Goal: Information Seeking & Learning: Learn about a topic

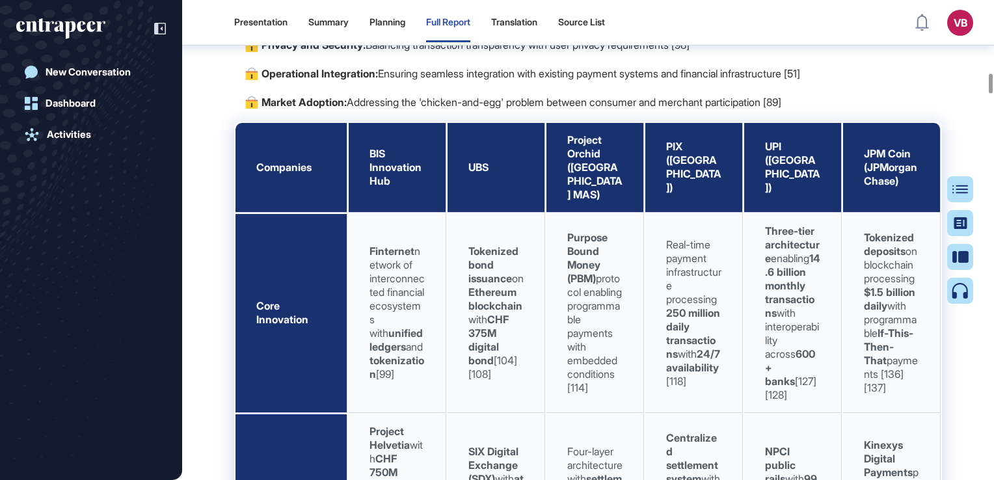
scroll to position [16331, 0]
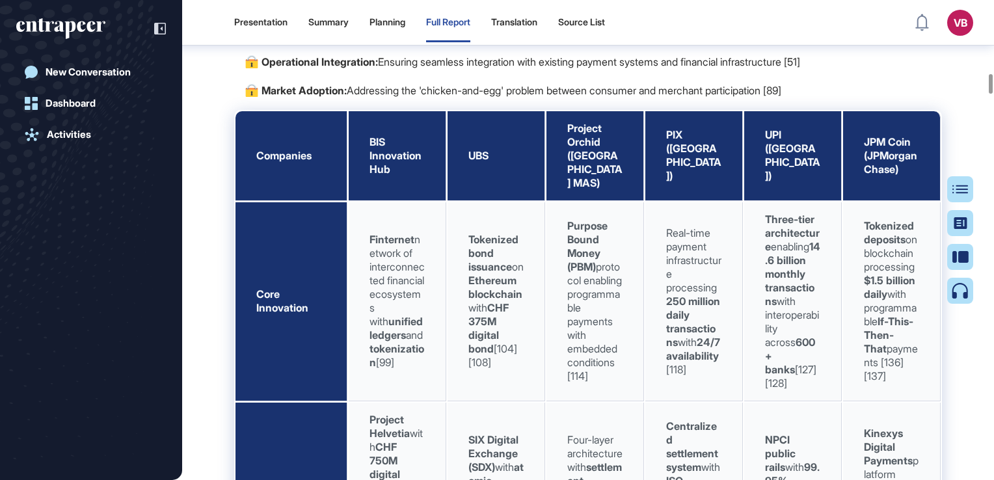
drag, startPoint x: 449, startPoint y: 159, endPoint x: 507, endPoint y: 160, distance: 57.9
drag, startPoint x: 507, startPoint y: 160, endPoint x: 490, endPoint y: 159, distance: 16.3
copy strong "Ripple Labs"
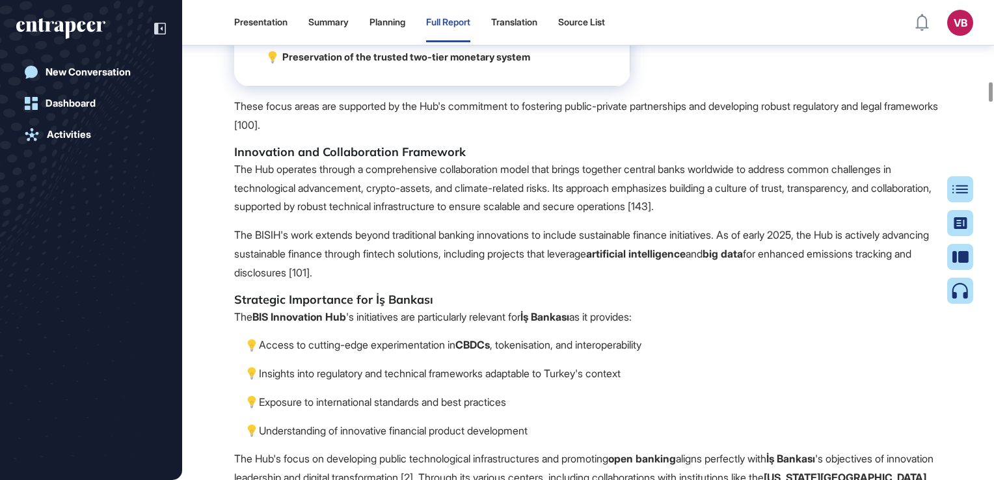
scroll to position [18152, 0]
drag, startPoint x: 239, startPoint y: 194, endPoint x: 463, endPoint y: 177, distance: 224.4
drag, startPoint x: 463, startPoint y: 177, endPoint x: 464, endPoint y: 198, distance: 20.9
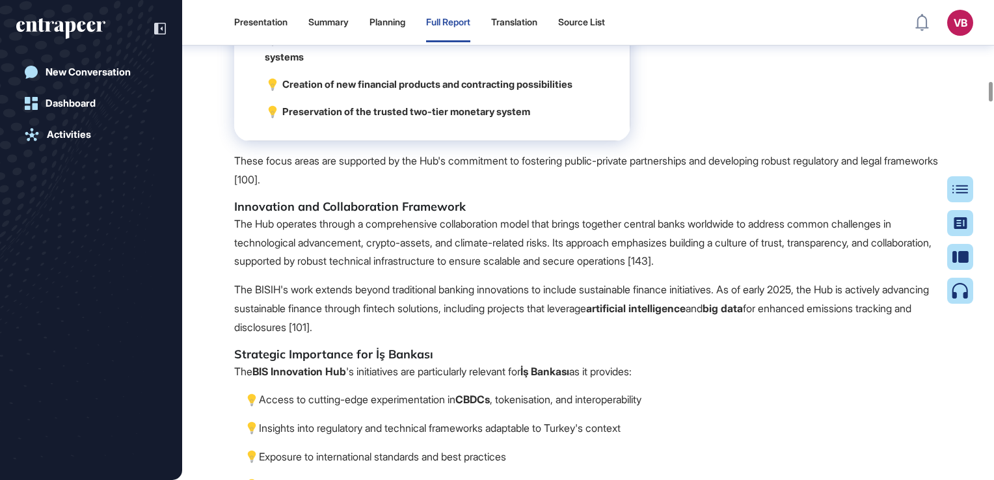
scroll to position [18022, 0]
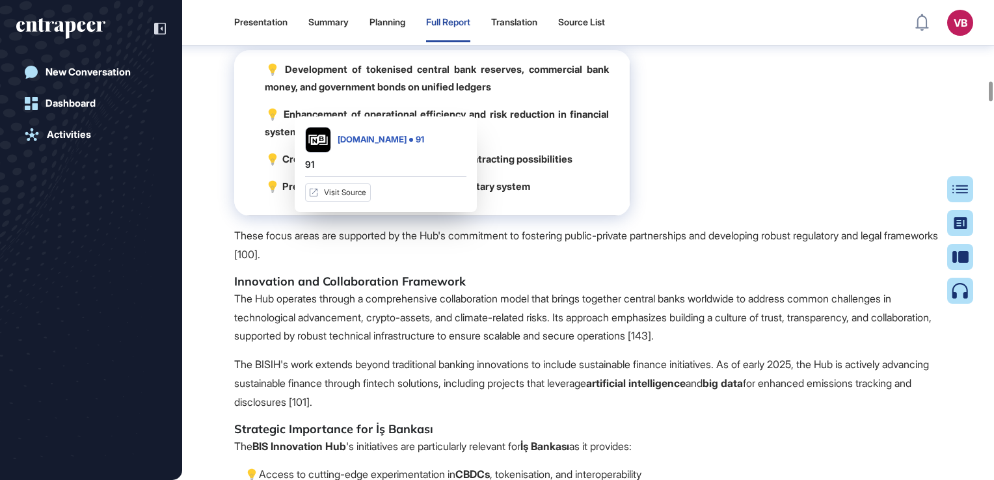
click at [380, 161] on div "[DOMAIN_NAME] 91 91 Visit Source" at bounding box center [386, 164] width 182 height 96
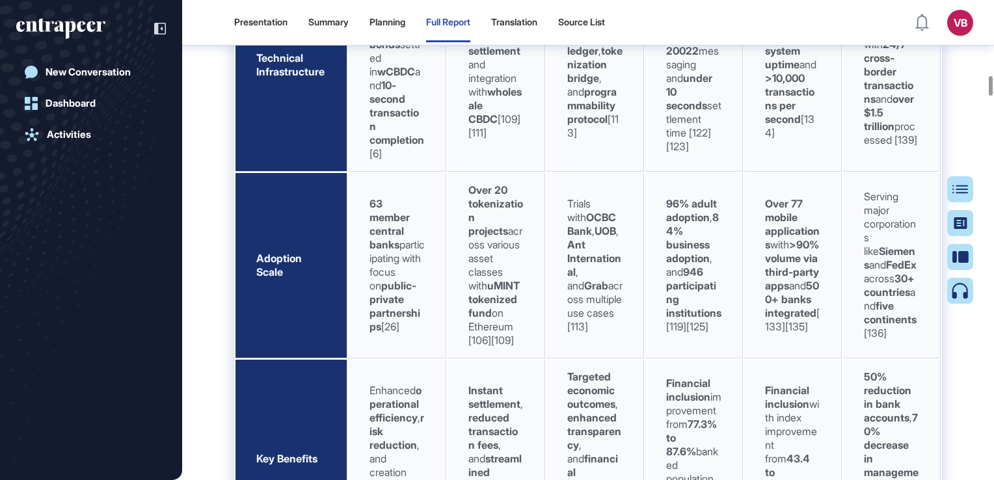
scroll to position [16786, 0]
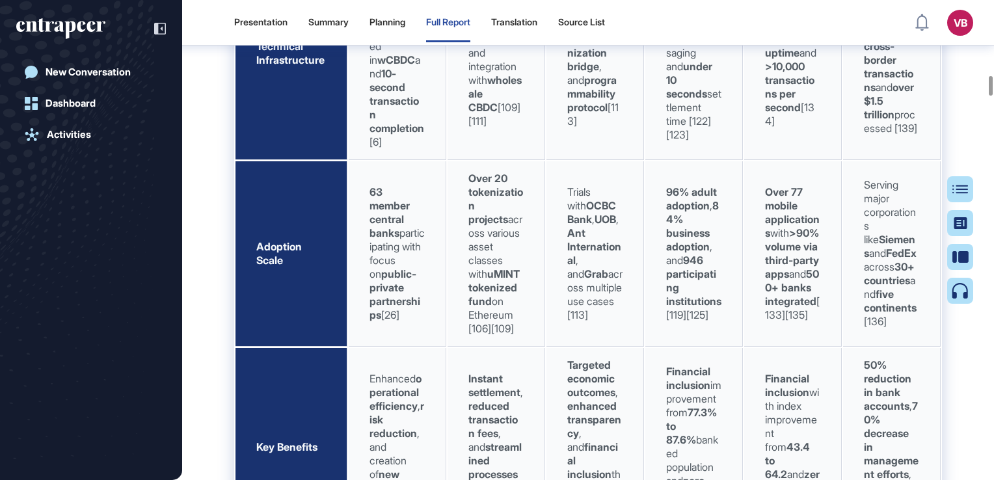
drag, startPoint x: 916, startPoint y: 157, endPoint x: 248, endPoint y: 96, distance: 671.4
click at [248, 96] on tbody "Companies BIS Innovation Hub UBS Project Orchid ([GEOGRAPHIC_DATA] MAS) PIX ([G…" at bounding box center [587, 281] width 705 height 1250
drag, startPoint x: 248, startPoint y: 96, endPoint x: 302, endPoint y: 107, distance: 55.7
copy tbody "Companies BIS Innovation Hub UBS Project Orchid ([GEOGRAPHIC_DATA] MAS) PIX ([G…"
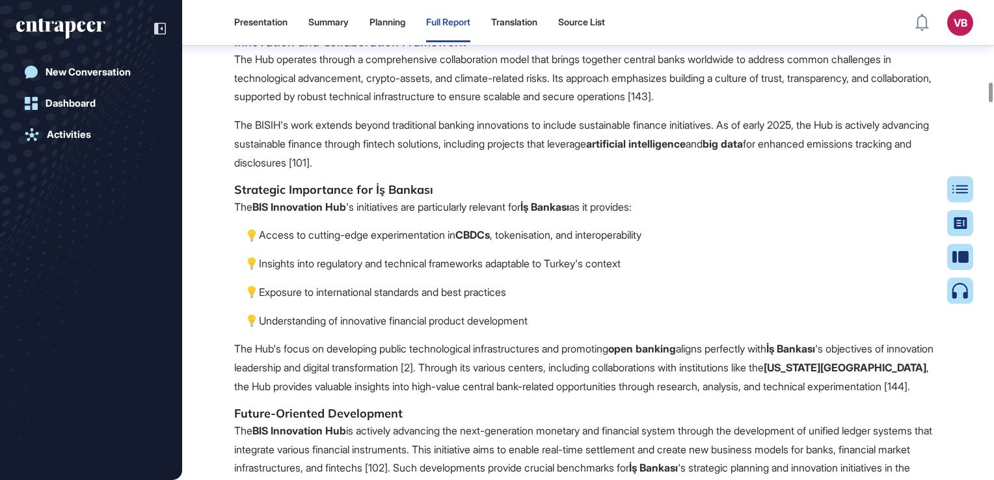
scroll to position [18282, 0]
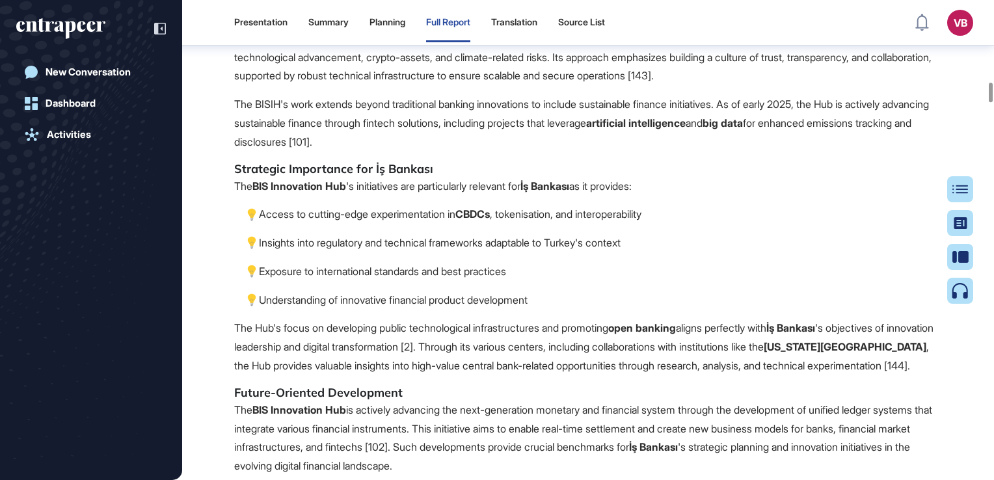
drag, startPoint x: 562, startPoint y: 163, endPoint x: 927, endPoint y: 165, distance: 364.9
drag, startPoint x: 348, startPoint y: 180, endPoint x: 408, endPoint y: 186, distance: 60.1
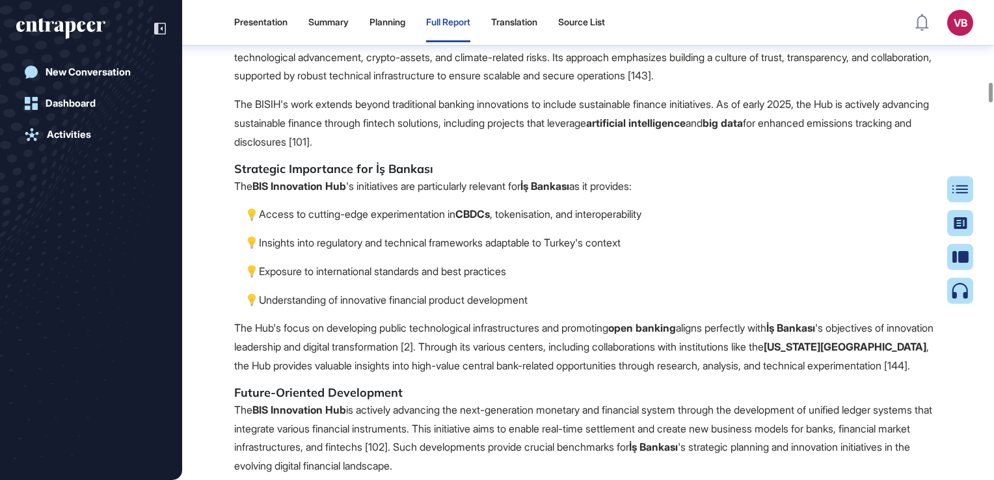
drag, startPoint x: 287, startPoint y: 226, endPoint x: 546, endPoint y: 220, distance: 258.9
drag, startPoint x: 546, startPoint y: 220, endPoint x: 528, endPoint y: 224, distance: 18.1
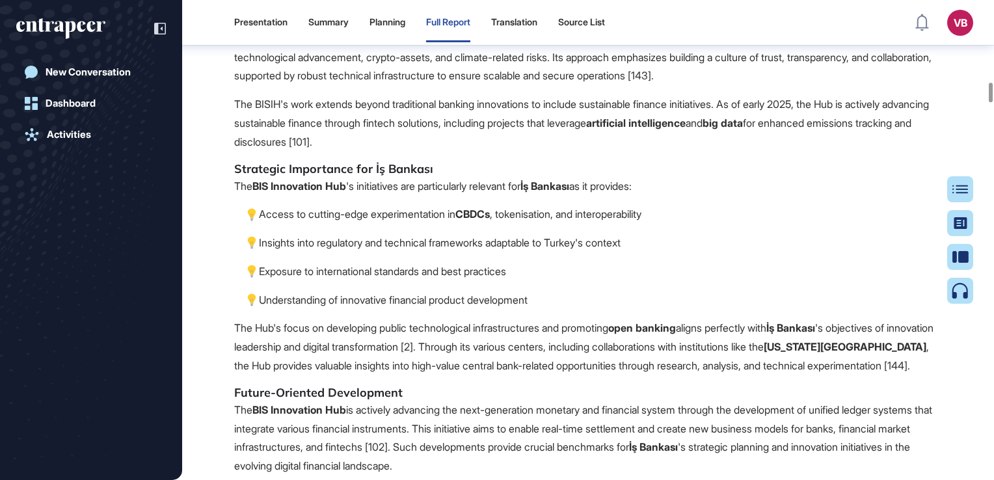
drag, startPoint x: 528, startPoint y: 224, endPoint x: 448, endPoint y: 218, distance: 80.3
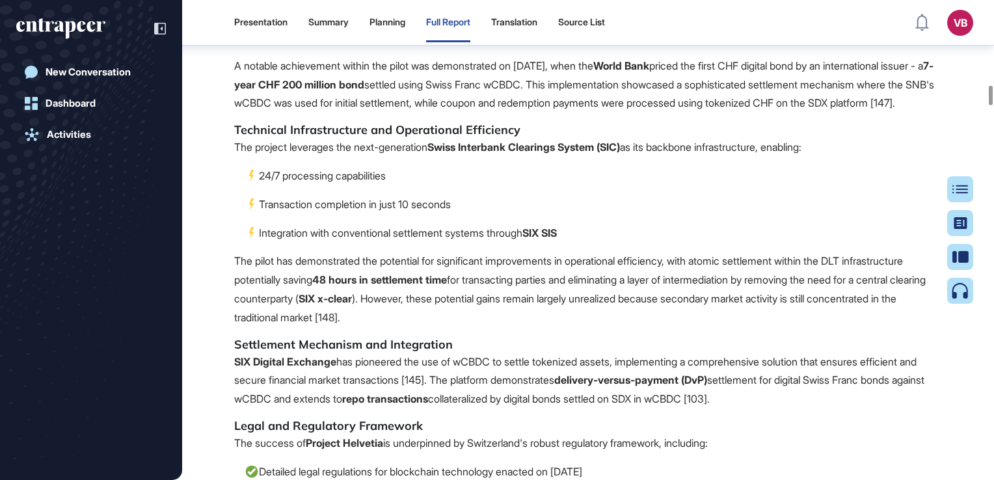
scroll to position [18997, 0]
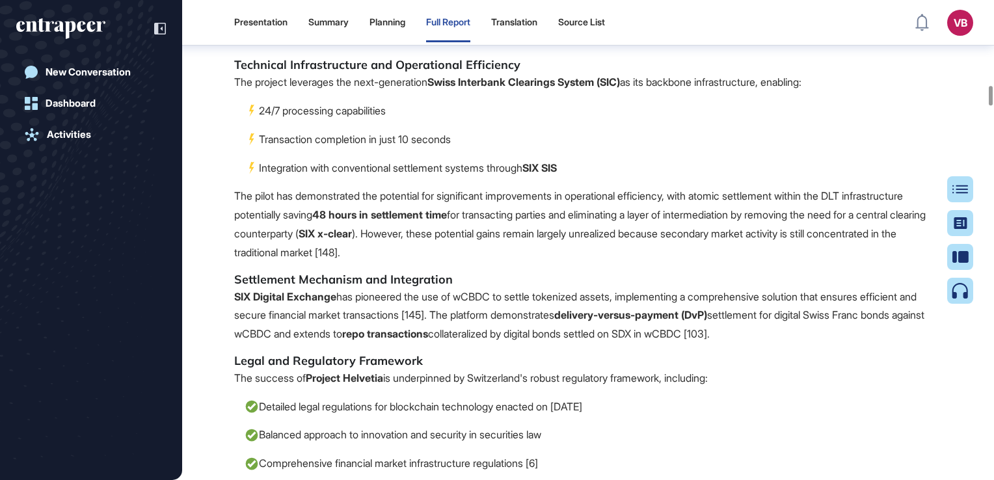
drag, startPoint x: 641, startPoint y: 171, endPoint x: 907, endPoint y: 172, distance: 266.0
drag, startPoint x: 907, startPoint y: 172, endPoint x: 754, endPoint y: 191, distance: 154.0
drag, startPoint x: 865, startPoint y: 168, endPoint x: 325, endPoint y: 191, distance: 541.0
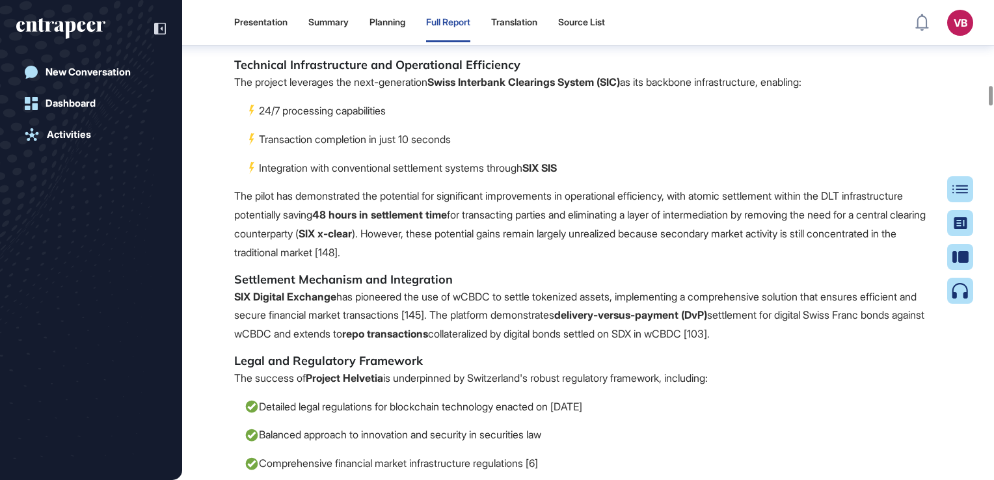
drag, startPoint x: 325, startPoint y: 191, endPoint x: 317, endPoint y: 189, distance: 7.6
copy strong "[US_STATE][GEOGRAPHIC_DATA]"
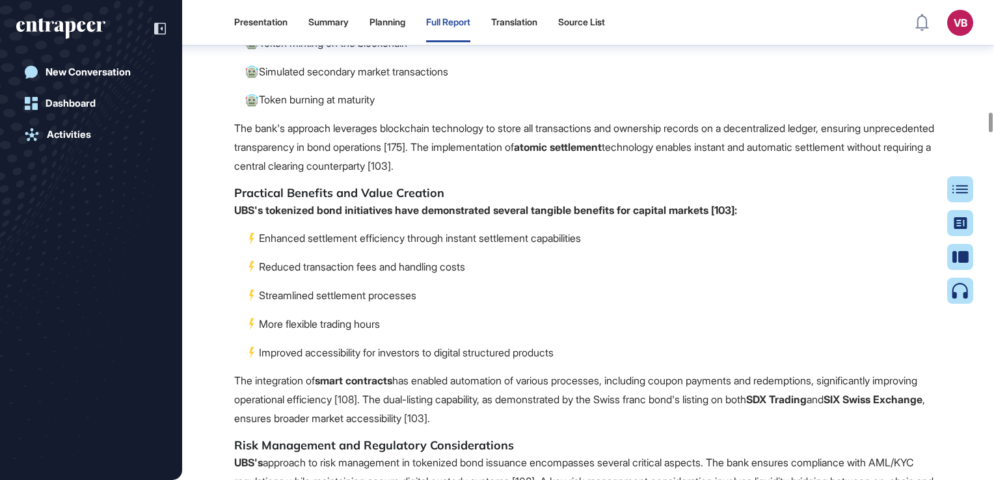
scroll to position [25111, 0]
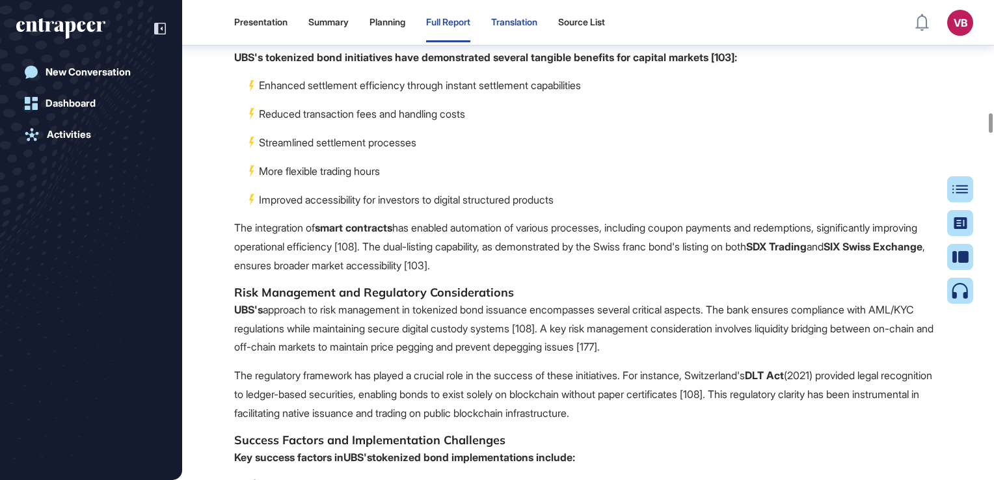
click at [537, 25] on div "Translation" at bounding box center [514, 22] width 46 height 11
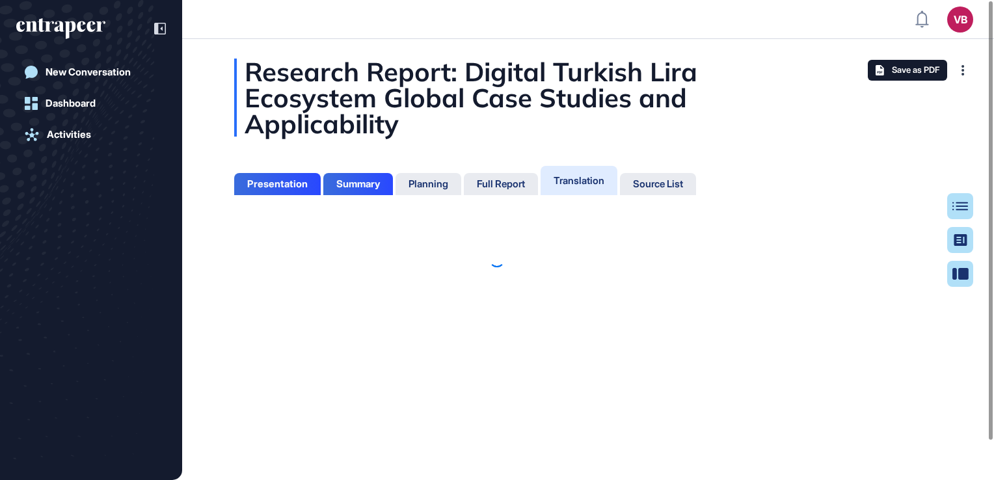
scroll to position [415, 3]
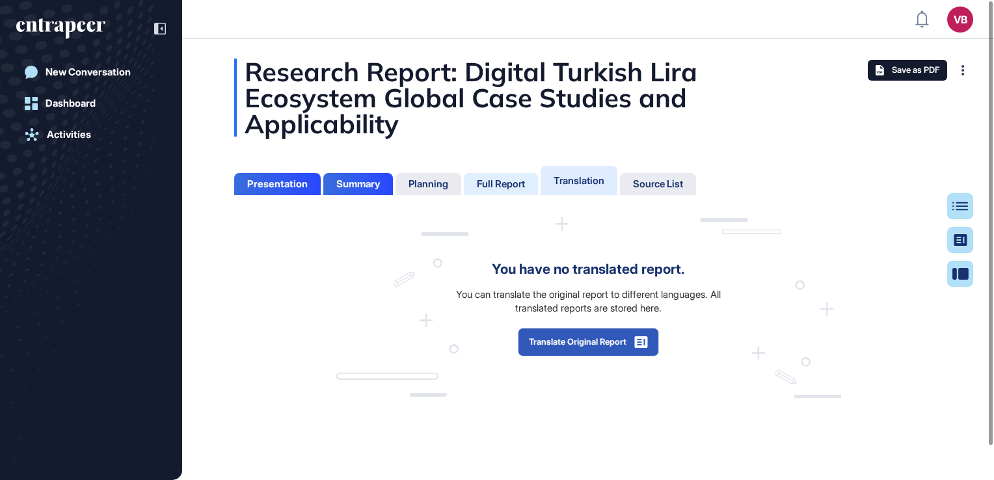
click at [514, 180] on div "Full Report" at bounding box center [501, 184] width 48 height 12
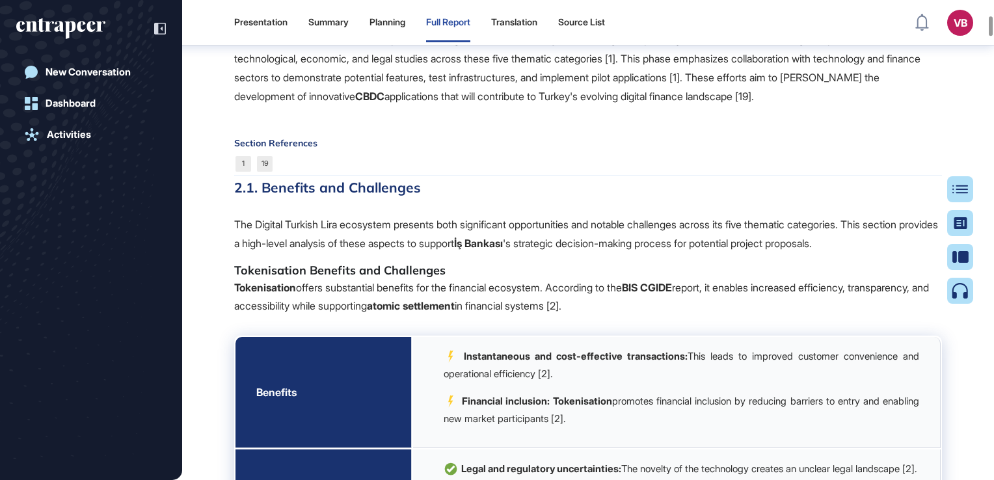
scroll to position [3573, 0]
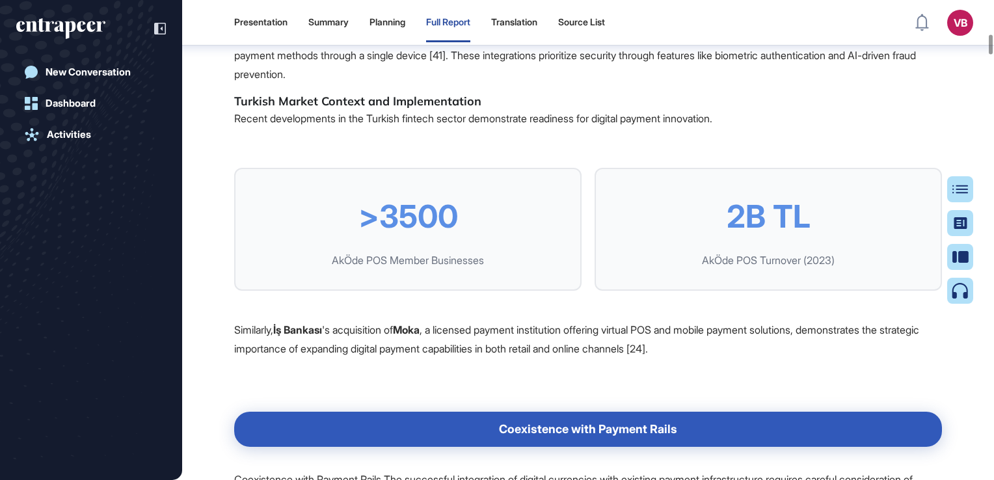
scroll to position [7550, 0]
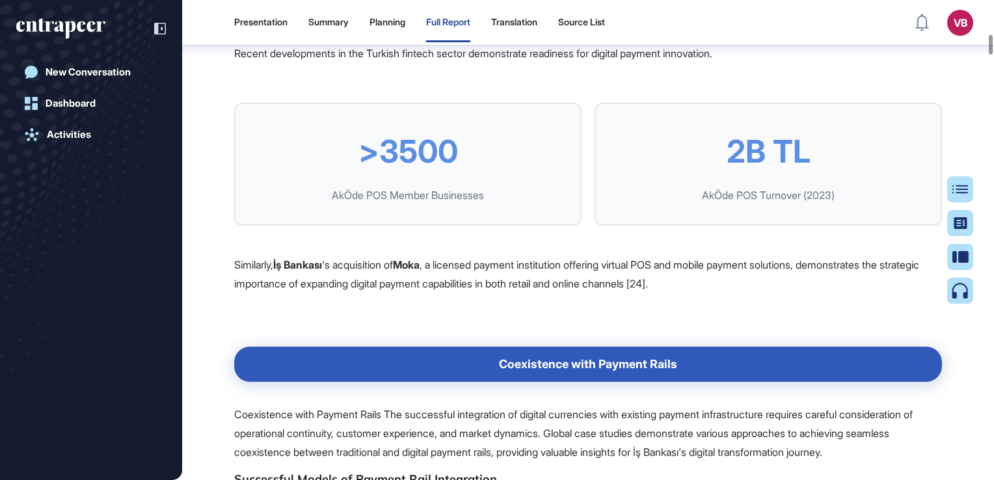
drag, startPoint x: 444, startPoint y: 135, endPoint x: 407, endPoint y: 135, distance: 36.4
drag, startPoint x: 407, startPoint y: 135, endPoint x: 418, endPoint y: 135, distance: 10.4
copy strong "dtcpay"
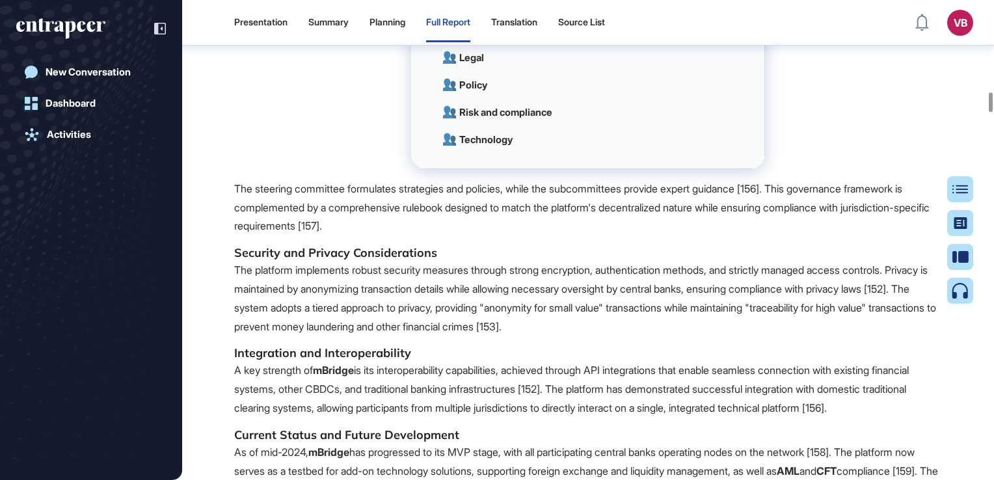
scroll to position [20493, 0]
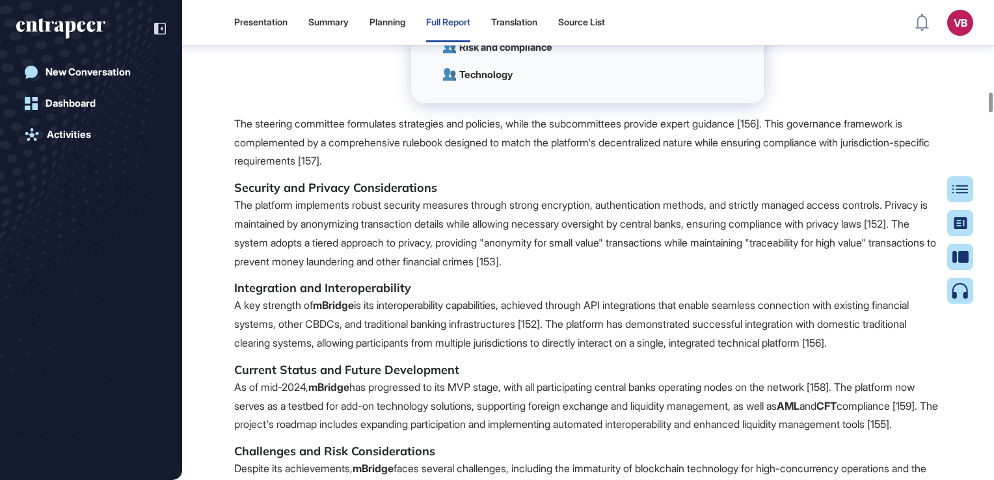
drag, startPoint x: 492, startPoint y: 166, endPoint x: 762, endPoint y: 178, distance: 270.8
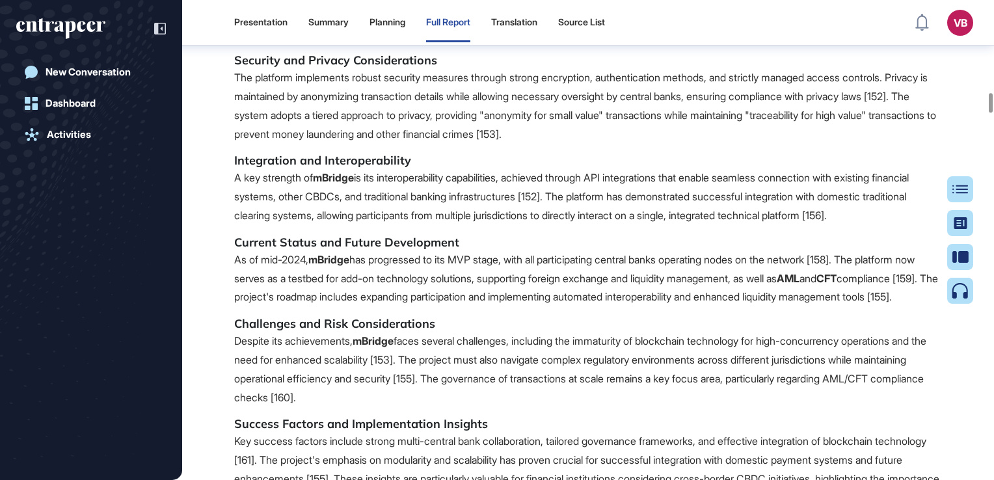
scroll to position [20623, 0]
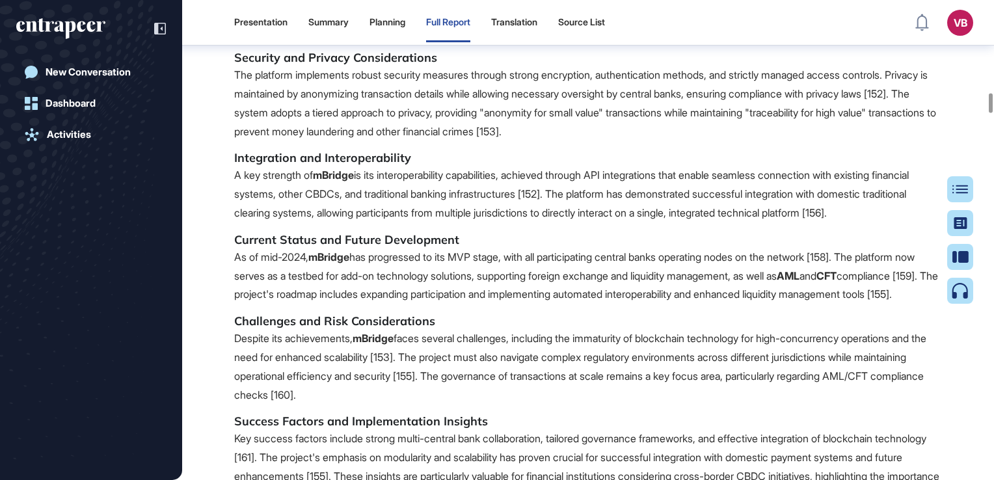
drag, startPoint x: 585, startPoint y: 118, endPoint x: 925, endPoint y: 129, distance: 340.3
drag, startPoint x: 925, startPoint y: 129, endPoint x: 722, endPoint y: 151, distance: 204.1
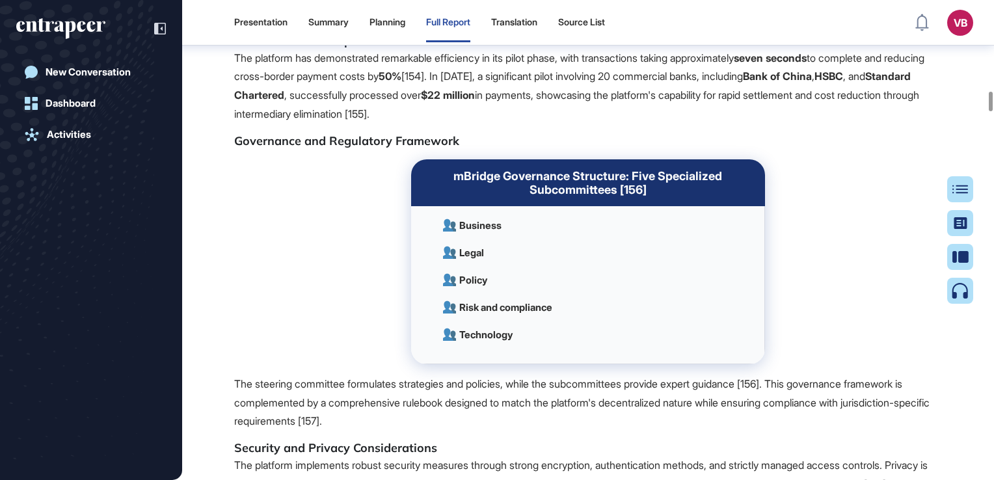
scroll to position [20362, 0]
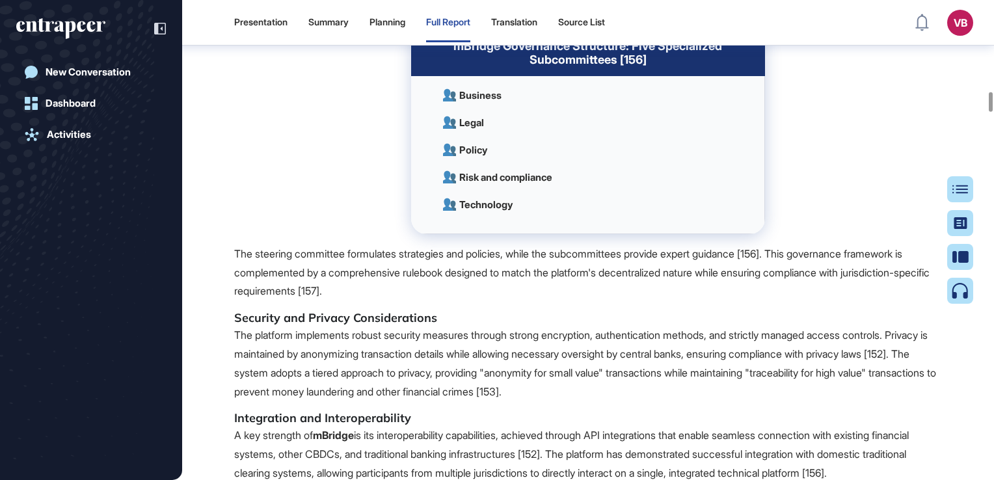
drag, startPoint x: 255, startPoint y: 256, endPoint x: 297, endPoint y: 254, distance: 42.4
drag, startPoint x: 297, startPoint y: 254, endPoint x: 283, endPoint y: 257, distance: 14.7
copy strong "mBridge"
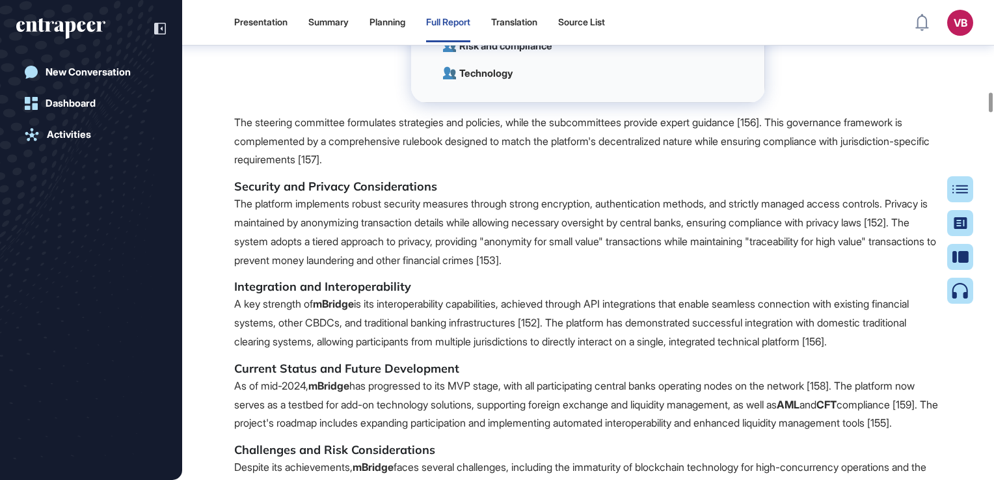
scroll to position [20493, 0]
drag, startPoint x: 677, startPoint y: 161, endPoint x: 835, endPoint y: 161, distance: 158.0
copy strong "Minimum Viable Product (MVP)"
click at [556, 199] on span "The BIS Innovation Hub (BISIH) stands as a pioneering global platform driving t…" at bounding box center [588, 287] width 708 height 5933
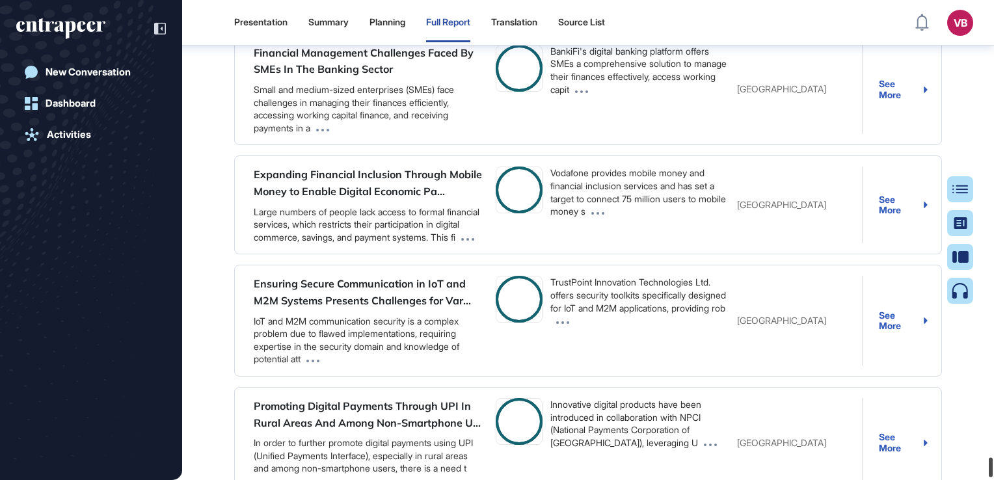
scroll to position [102660, 0]
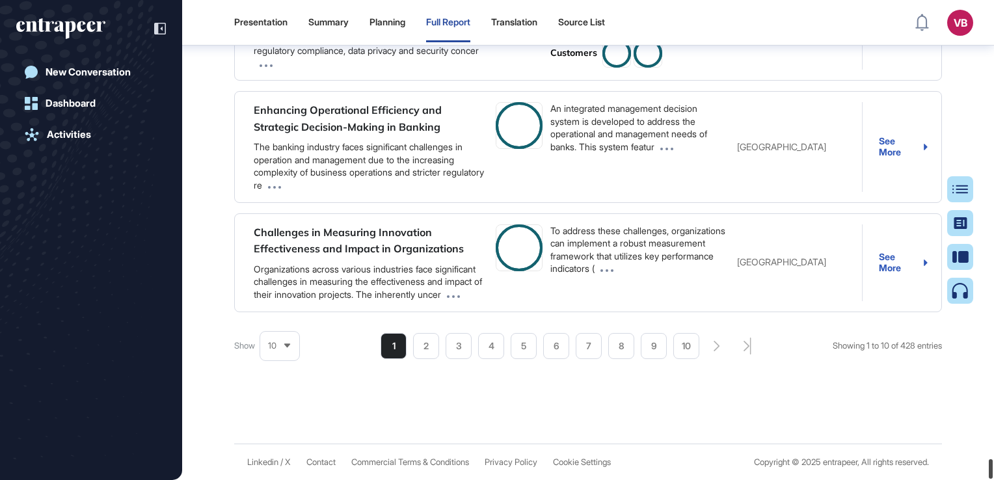
drag, startPoint x: 991, startPoint y: 147, endPoint x: 992, endPoint y: 477, distance: 330.4
click at [993, 479] on html "Presentation Summary Planning Full Report Translation Source List VB Dashboard …" at bounding box center [497, 240] width 994 height 480
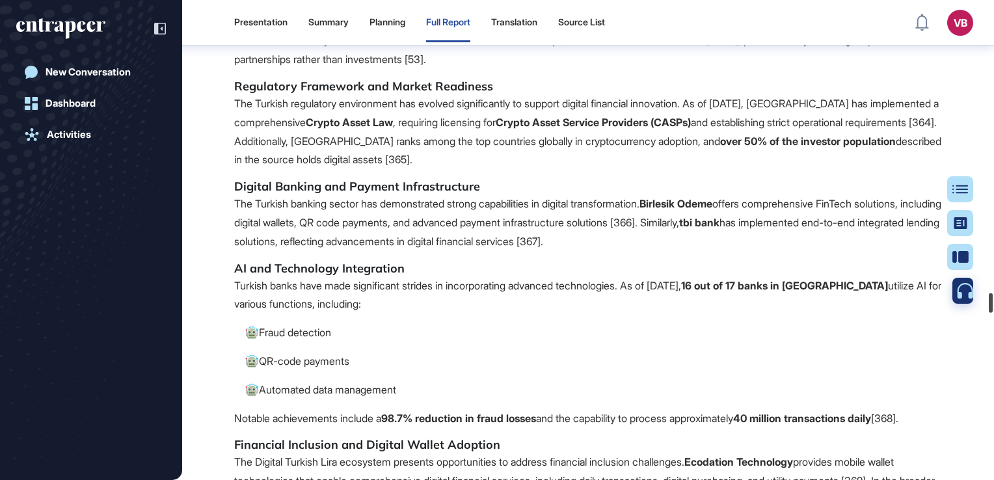
scroll to position [65304, 0]
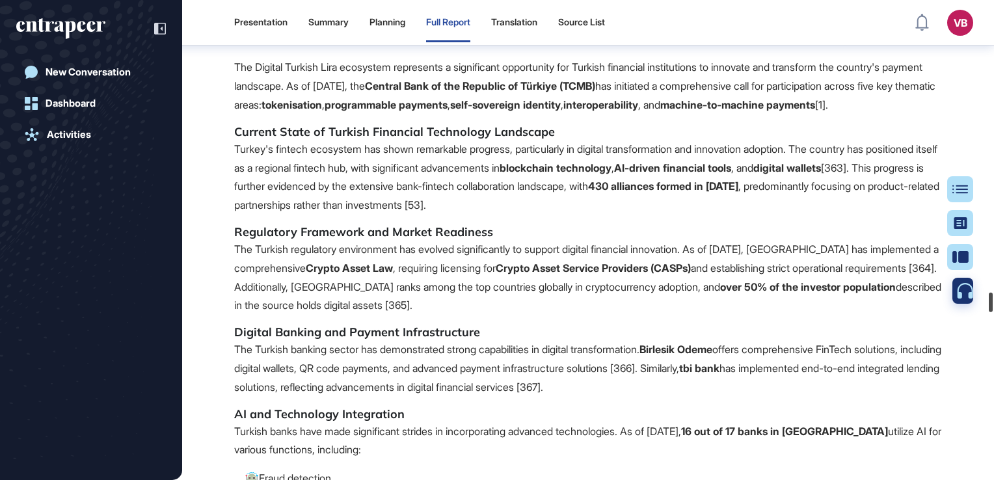
drag, startPoint x: 989, startPoint y: 433, endPoint x: 959, endPoint y: 297, distance: 138.5
click at [959, 297] on div "Presentation Summary Planning Full Report Translation Source List VB Dashboard …" at bounding box center [497, 240] width 994 height 480
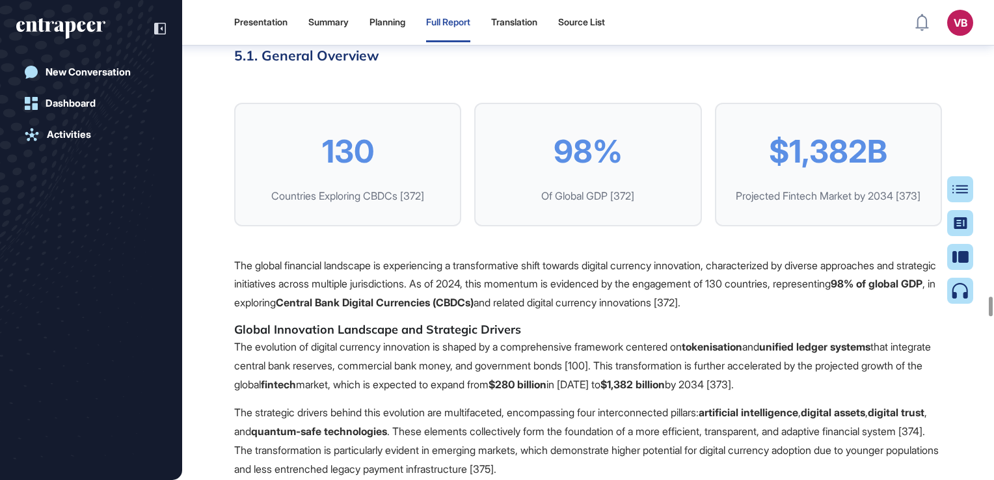
scroll to position [66280, 0]
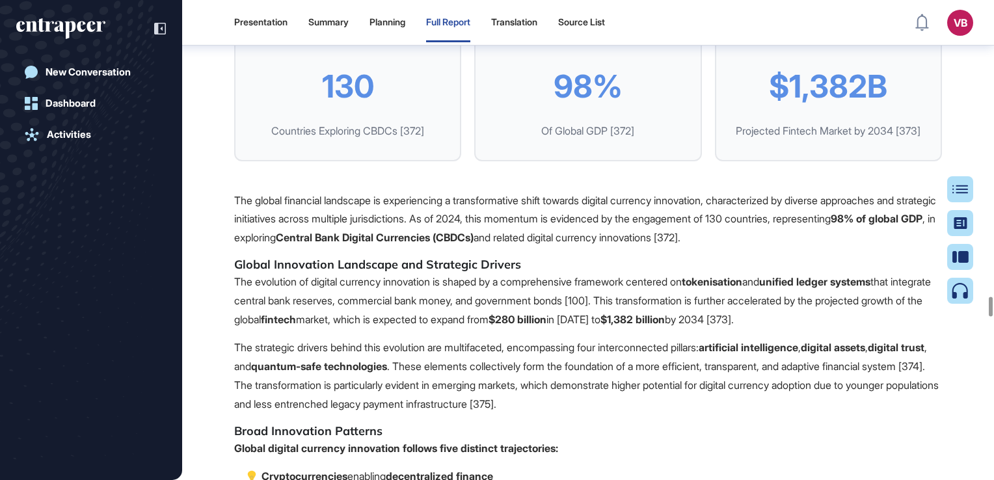
drag, startPoint x: 530, startPoint y: 193, endPoint x: 630, endPoint y: 189, distance: 99.6
drag, startPoint x: 630, startPoint y: 189, endPoint x: 555, endPoint y: 191, distance: 74.8
drag, startPoint x: 523, startPoint y: 191, endPoint x: 818, endPoint y: 192, distance: 295.3
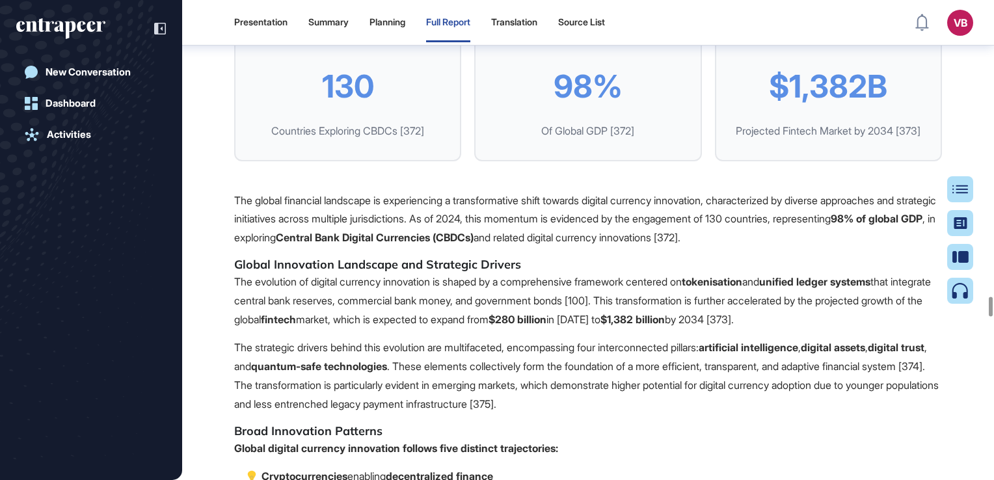
copy p "DZ Bank's offline M2M solution or Banma Network Technologies"
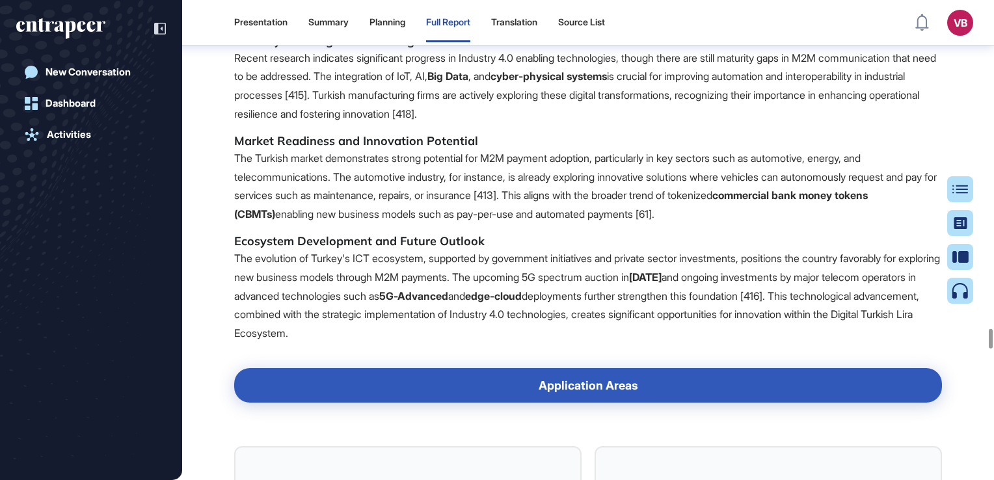
scroll to position [73499, 0]
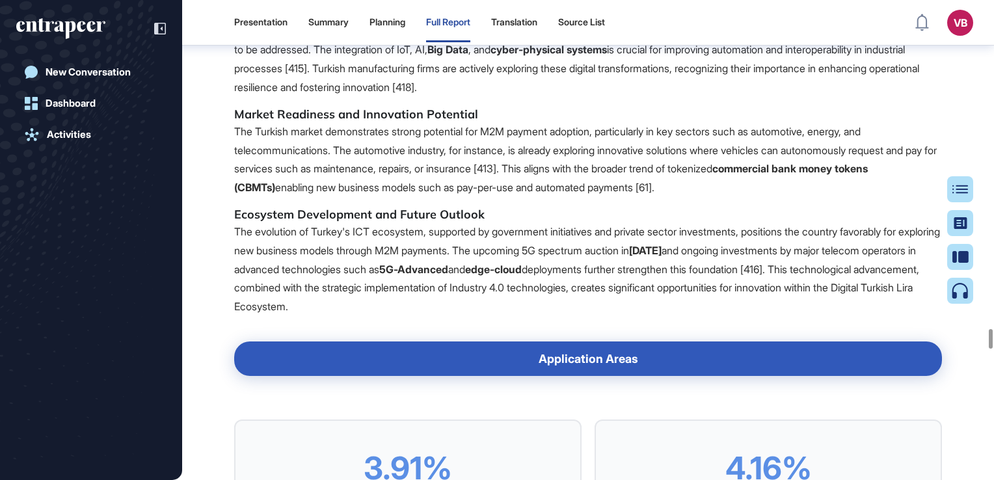
drag, startPoint x: 525, startPoint y: 238, endPoint x: 744, endPoint y: 239, distance: 219.2
drag, startPoint x: 744, startPoint y: 239, endPoint x: 867, endPoint y: 199, distance: 129.4
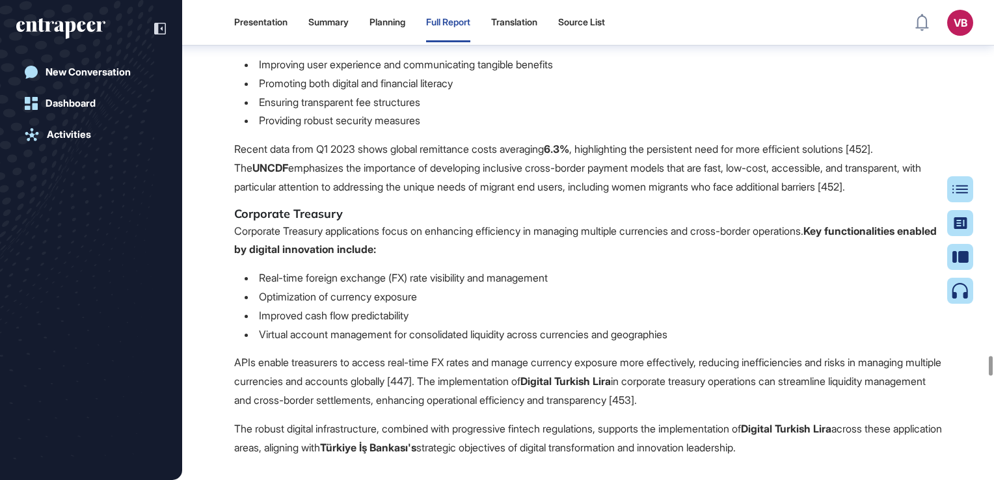
scroll to position [79613, 0]
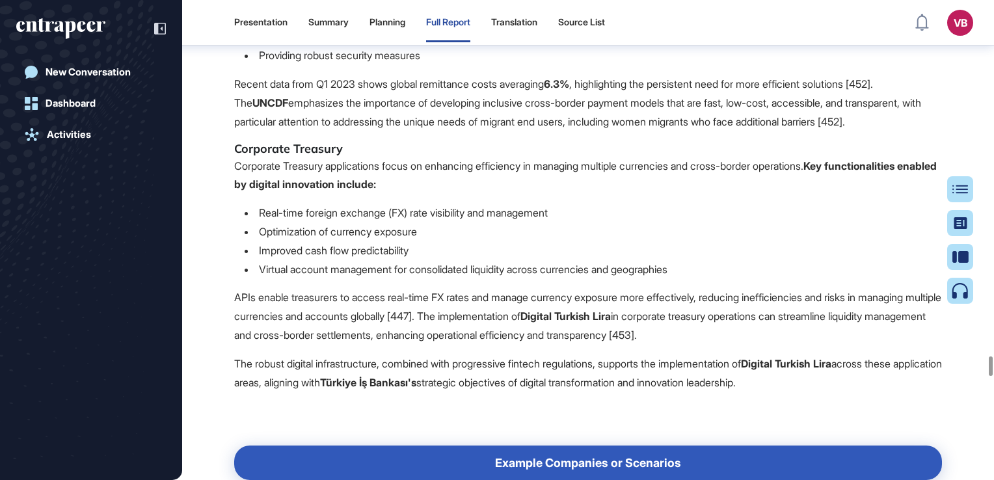
drag, startPoint x: 280, startPoint y: 231, endPoint x: 911, endPoint y: 233, distance: 630.2
drag, startPoint x: 911, startPoint y: 233, endPoint x: 633, endPoint y: 240, distance: 277.1
drag, startPoint x: 397, startPoint y: 248, endPoint x: 908, endPoint y: 262, distance: 510.7
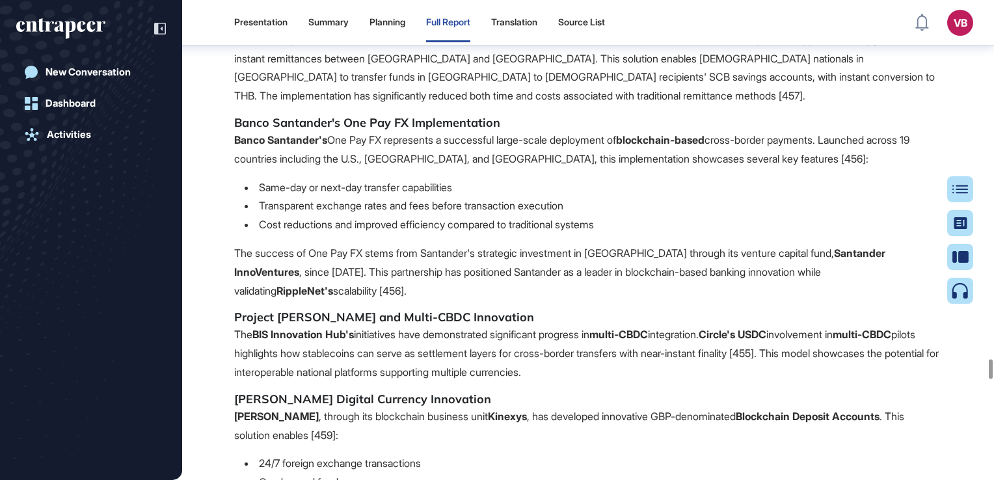
scroll to position [80263, 0]
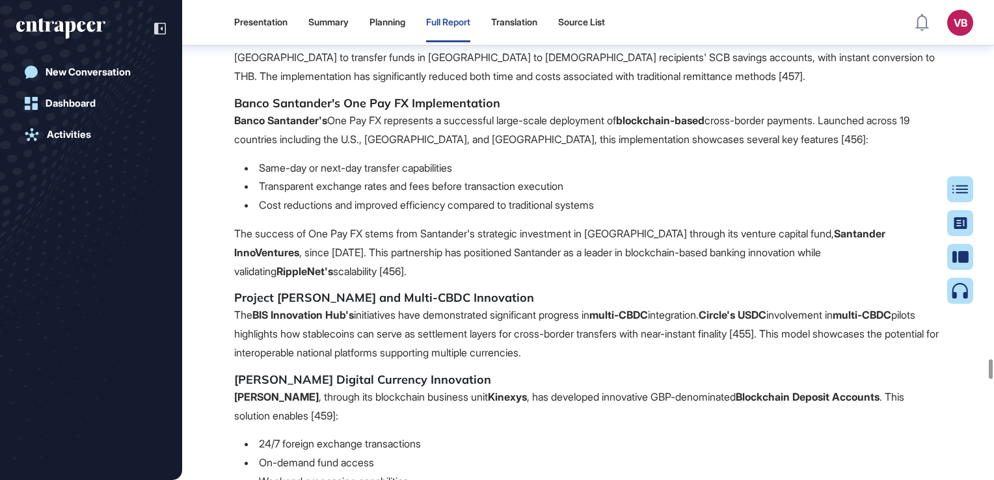
drag, startPoint x: 499, startPoint y: 193, endPoint x: 667, endPoint y: 206, distance: 167.6
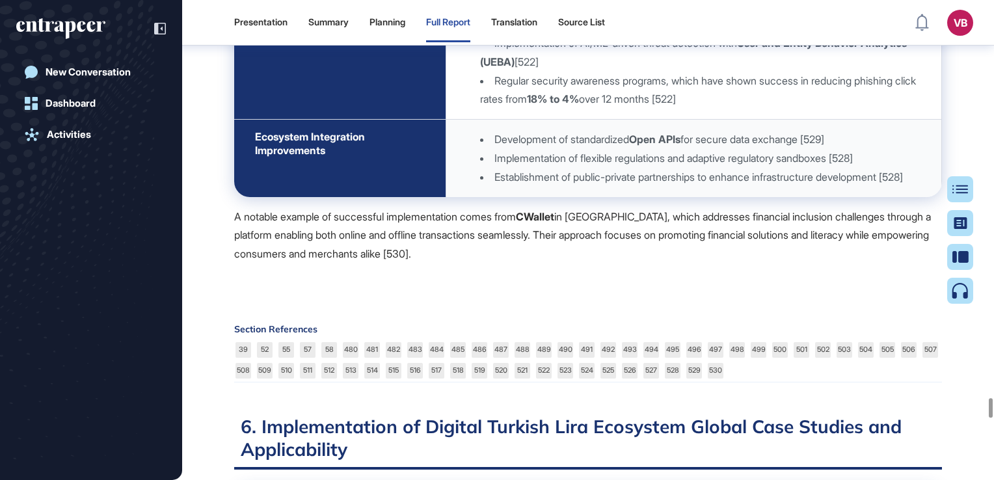
scroll to position [88979, 0]
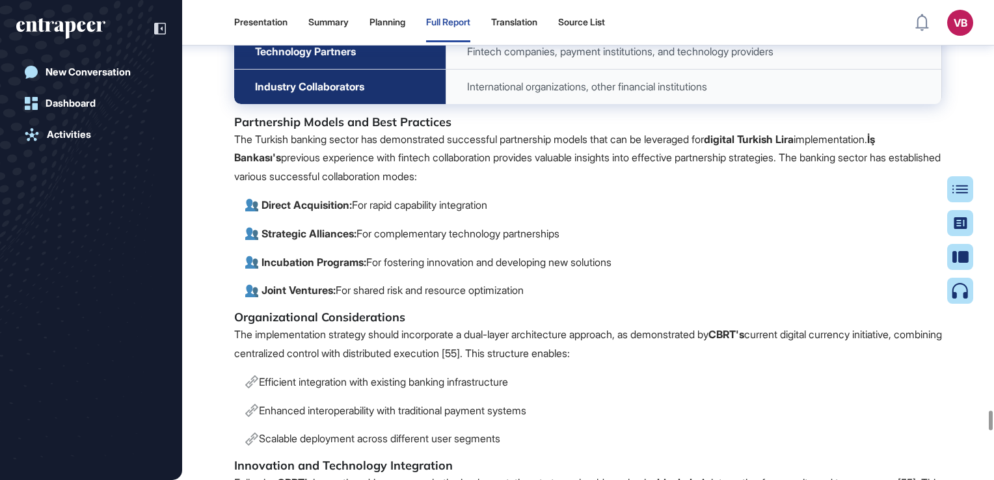
scroll to position [91840, 0]
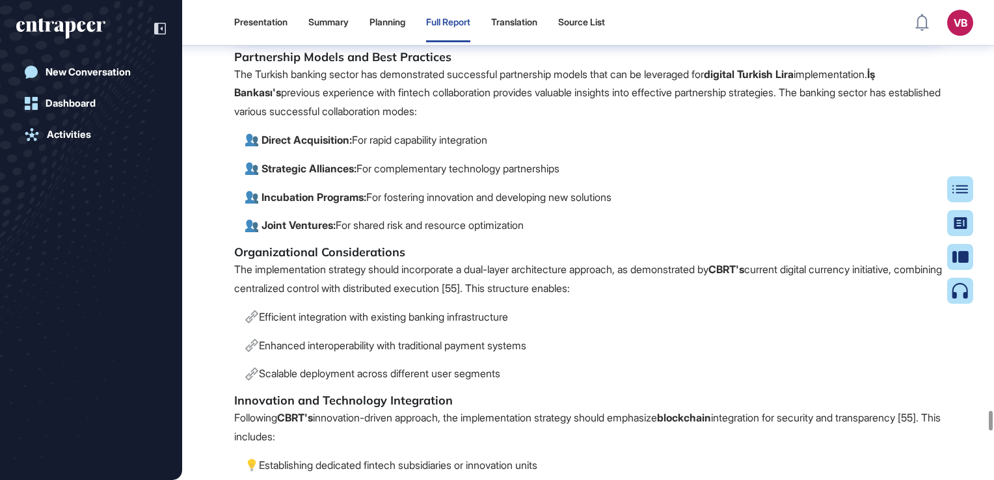
drag, startPoint x: 559, startPoint y: 231, endPoint x: 646, endPoint y: 222, distance: 88.2
drag, startPoint x: 646, startPoint y: 222, endPoint x: 651, endPoint y: 238, distance: 16.3
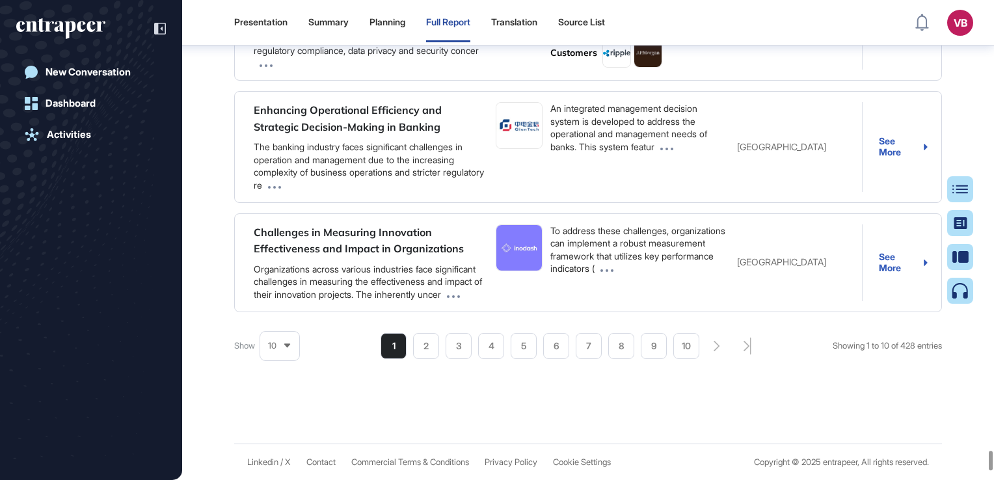
scroll to position [100816, 0]
drag, startPoint x: 312, startPoint y: 220, endPoint x: 549, endPoint y: 218, distance: 236.8
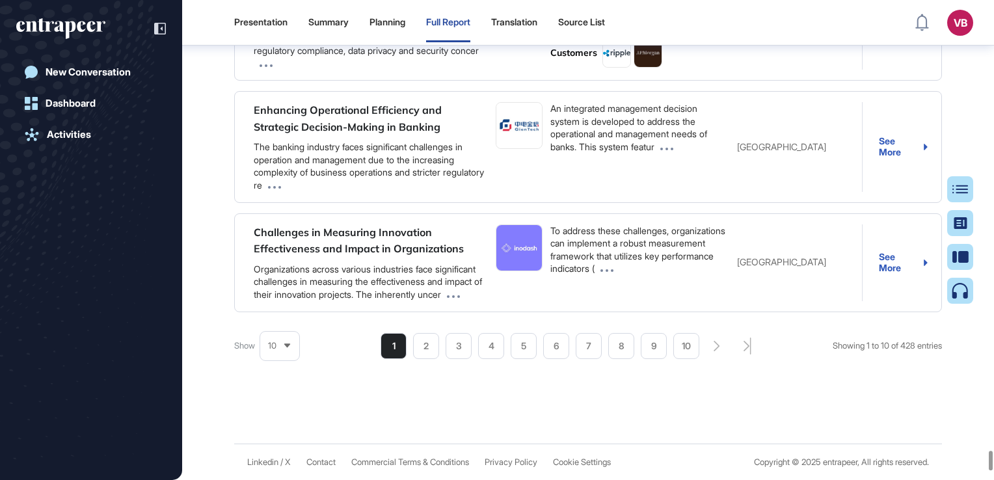
drag, startPoint x: 691, startPoint y: 289, endPoint x: 697, endPoint y: 412, distance: 123.1
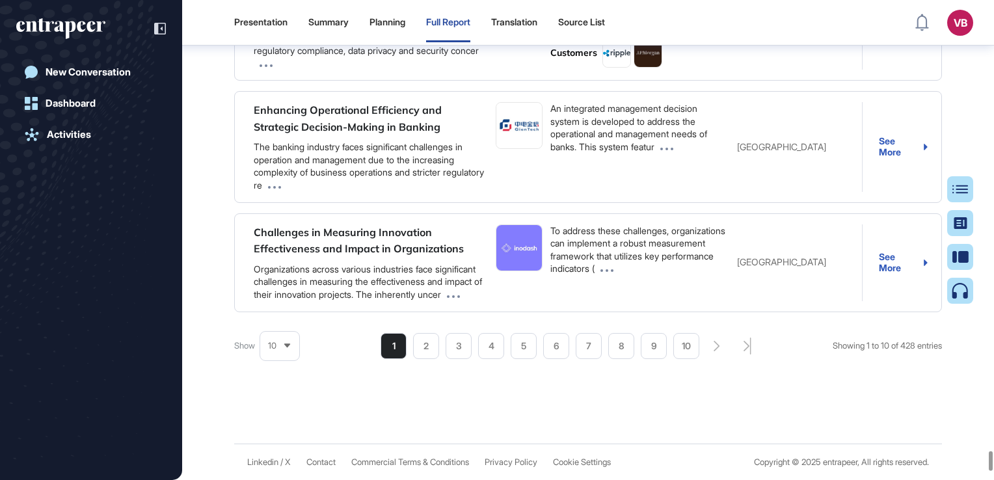
scroll to position [1444, 0]
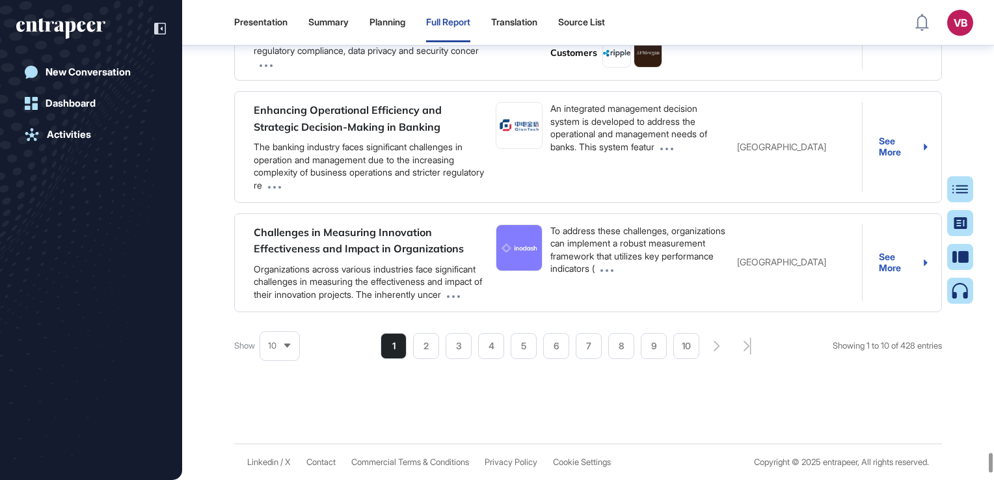
scroll to position [101336, 0]
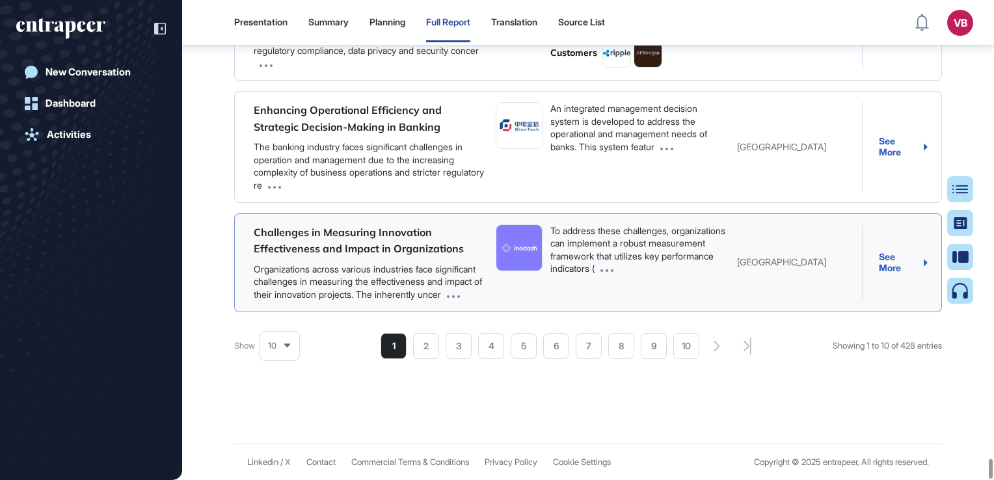
scroll to position [102637, 0]
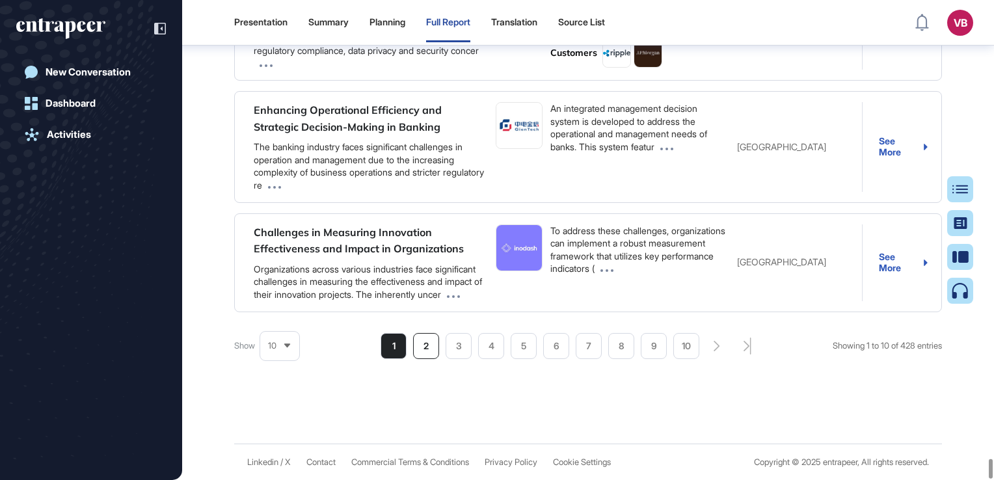
click at [427, 359] on li "2" at bounding box center [426, 346] width 26 height 26
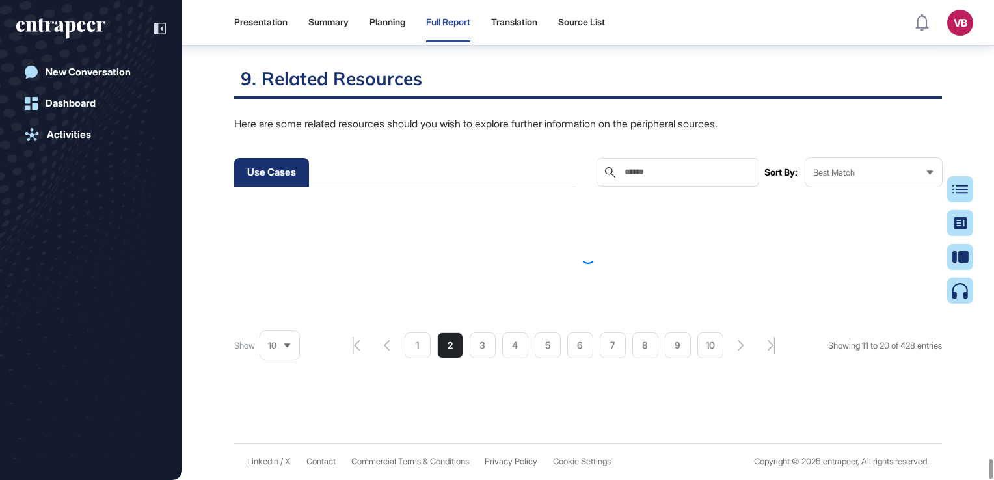
scroll to position [101531, 0]
click at [290, 347] on icon at bounding box center [287, 345] width 8 height 8
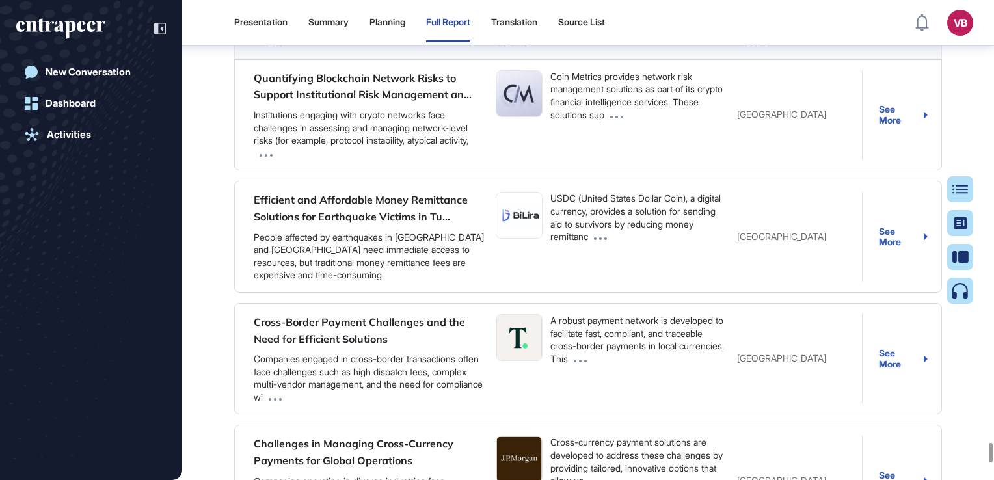
scroll to position [98995, 0]
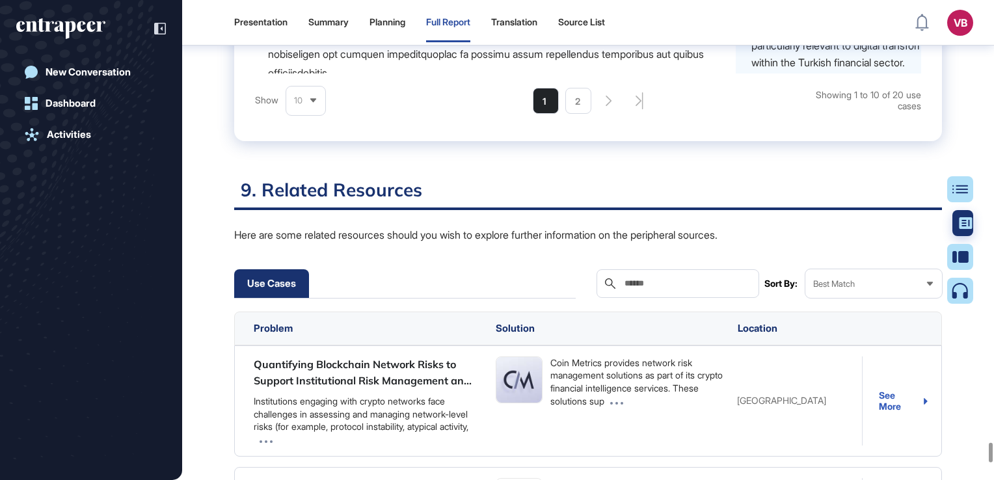
click at [955, 221] on div at bounding box center [965, 223] width 26 height 26
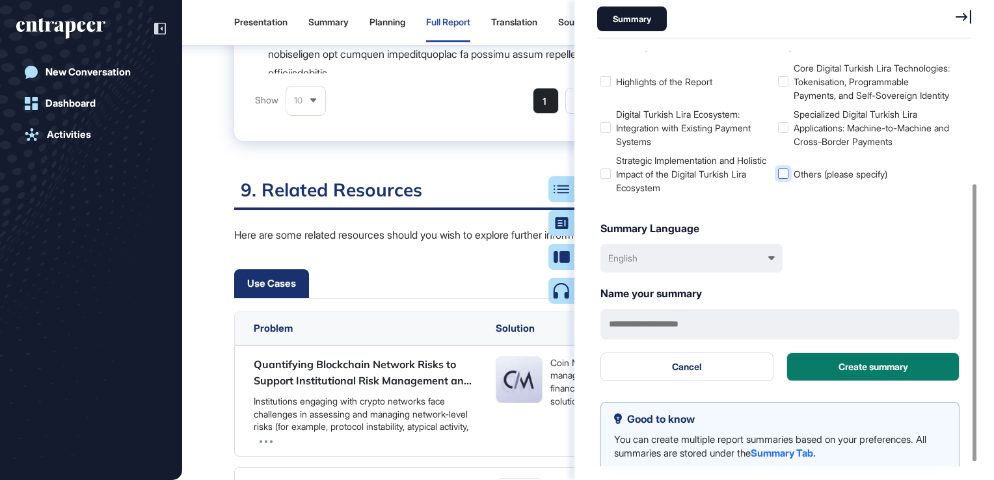
scroll to position [201, 0]
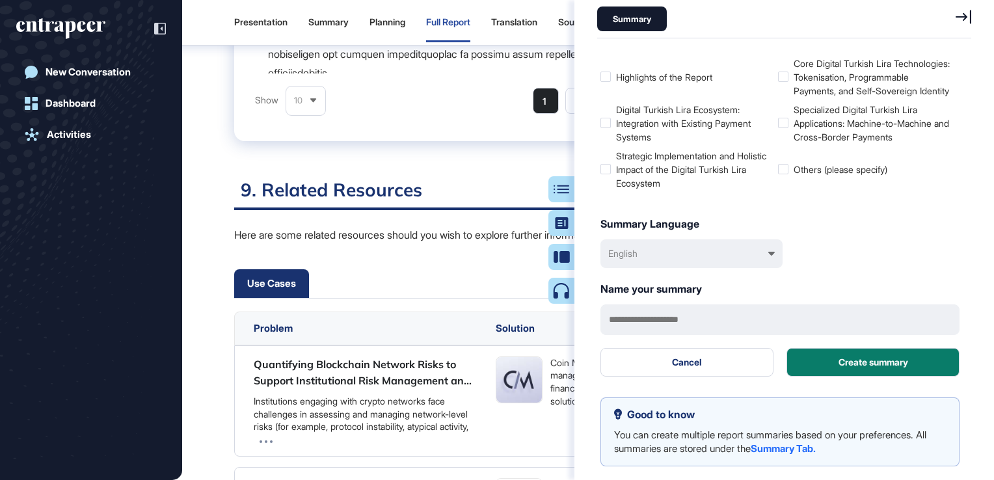
click at [961, 20] on icon at bounding box center [963, 17] width 16 height 14
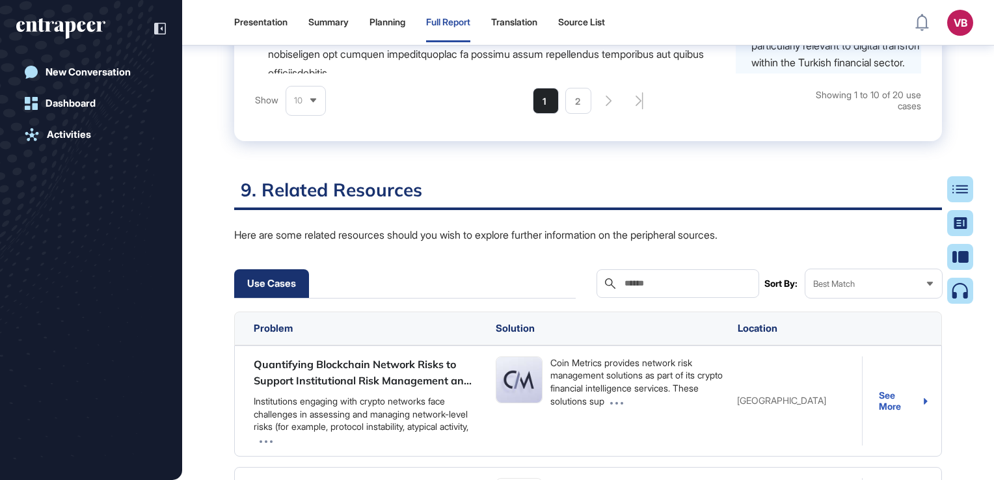
scroll to position [676, 0]
click at [961, 185] on icon at bounding box center [965, 189] width 16 height 9
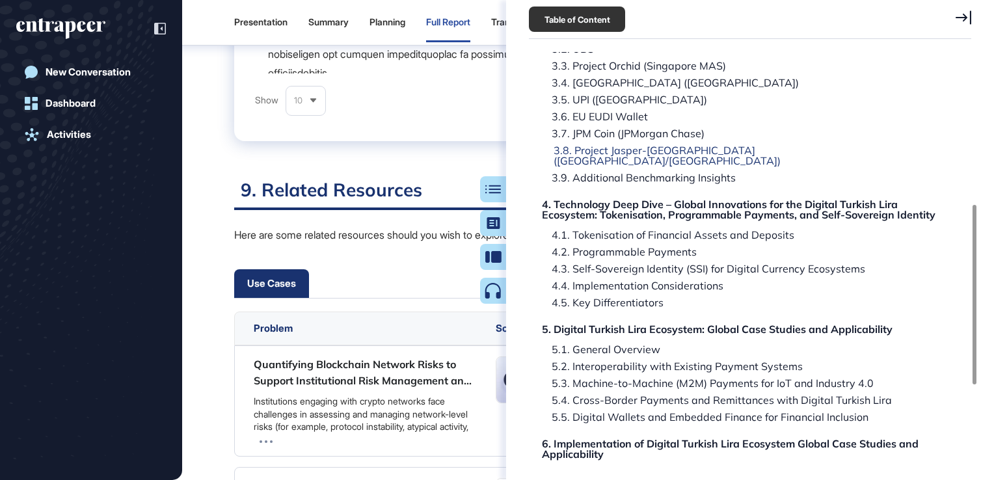
scroll to position [211, 0]
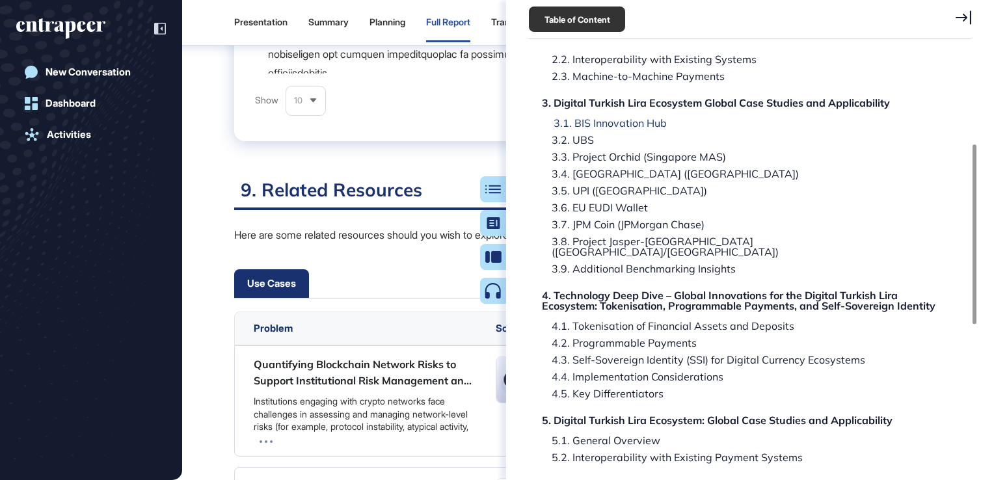
click at [631, 126] on div "3.1. BIS Innovation Hub" at bounding box center [605, 123] width 123 height 10
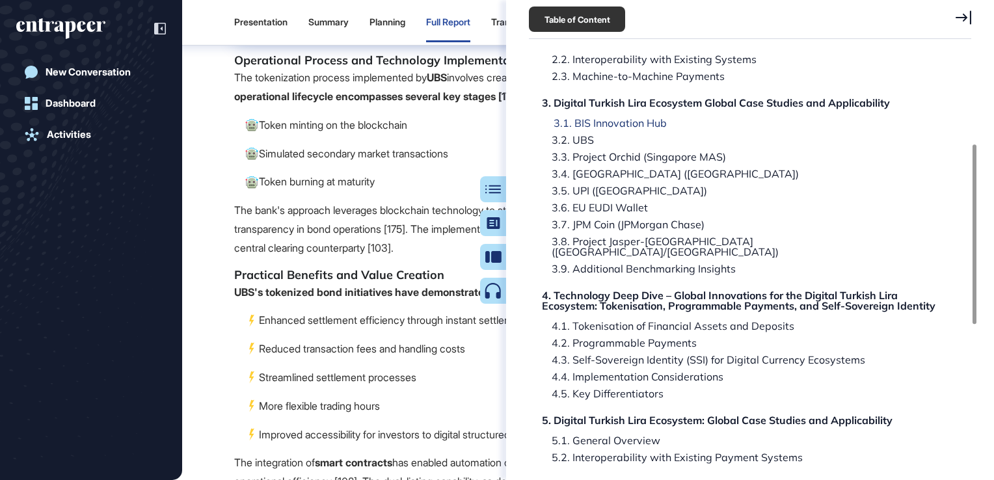
scroll to position [18216, 0]
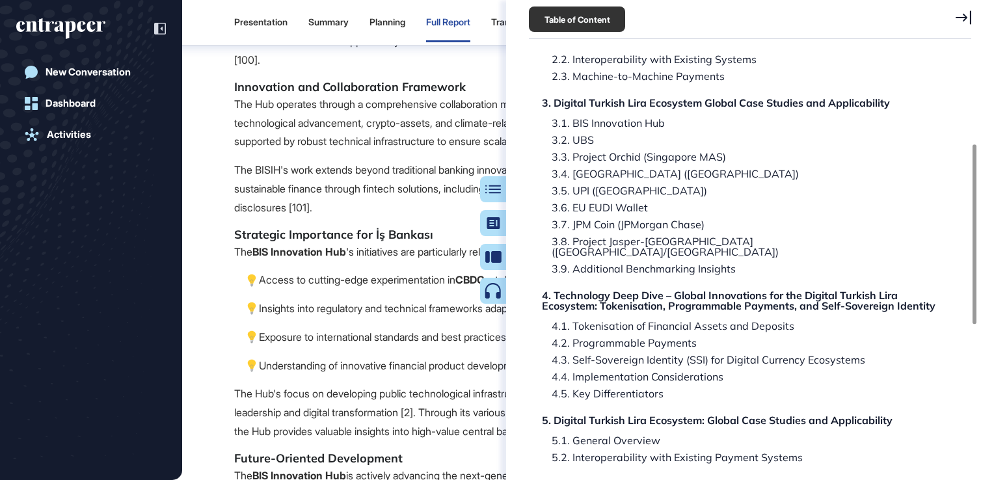
click at [965, 17] on icon at bounding box center [963, 17] width 16 height 14
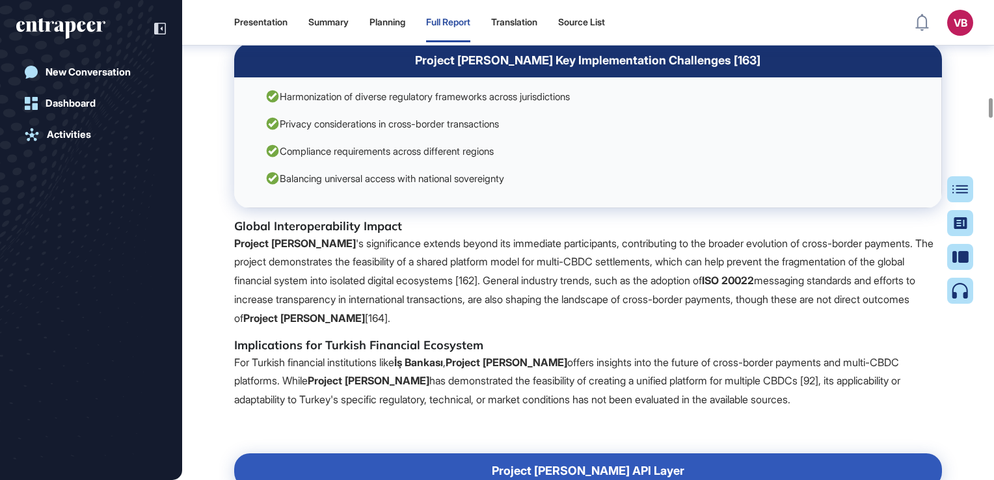
scroll to position [21767, 0]
